Goal: Obtain resource: Obtain resource

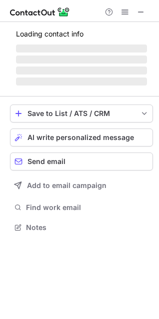
scroll to position [242, 159]
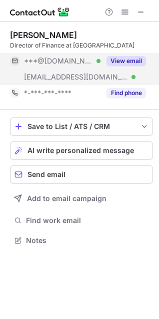
click at [127, 66] on button "View email" at bounding box center [125, 61] width 39 height 10
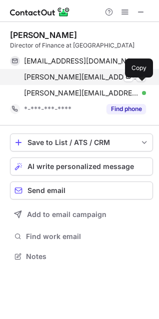
click at [140, 81] on span at bounding box center [141, 77] width 8 height 8
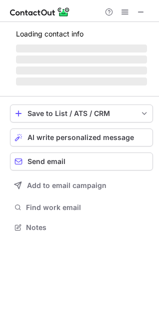
scroll to position [249, 159]
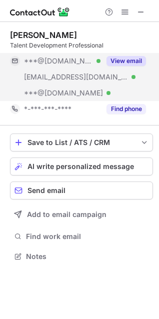
click at [127, 60] on button "View email" at bounding box center [125, 61] width 39 height 10
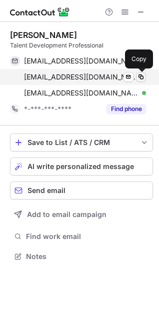
click at [142, 80] on span at bounding box center [141, 77] width 8 height 8
